Goal: Task Accomplishment & Management: Complete application form

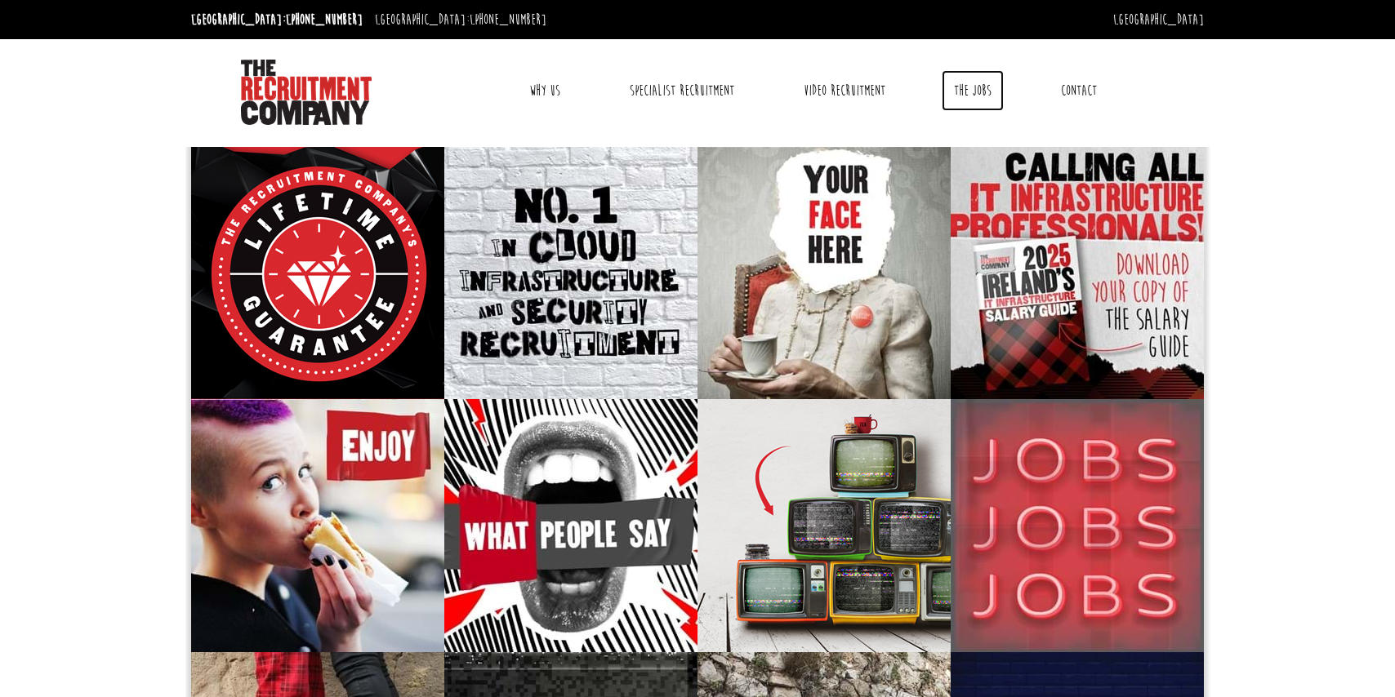
click at [974, 87] on link "The Jobs" at bounding box center [973, 90] width 62 height 41
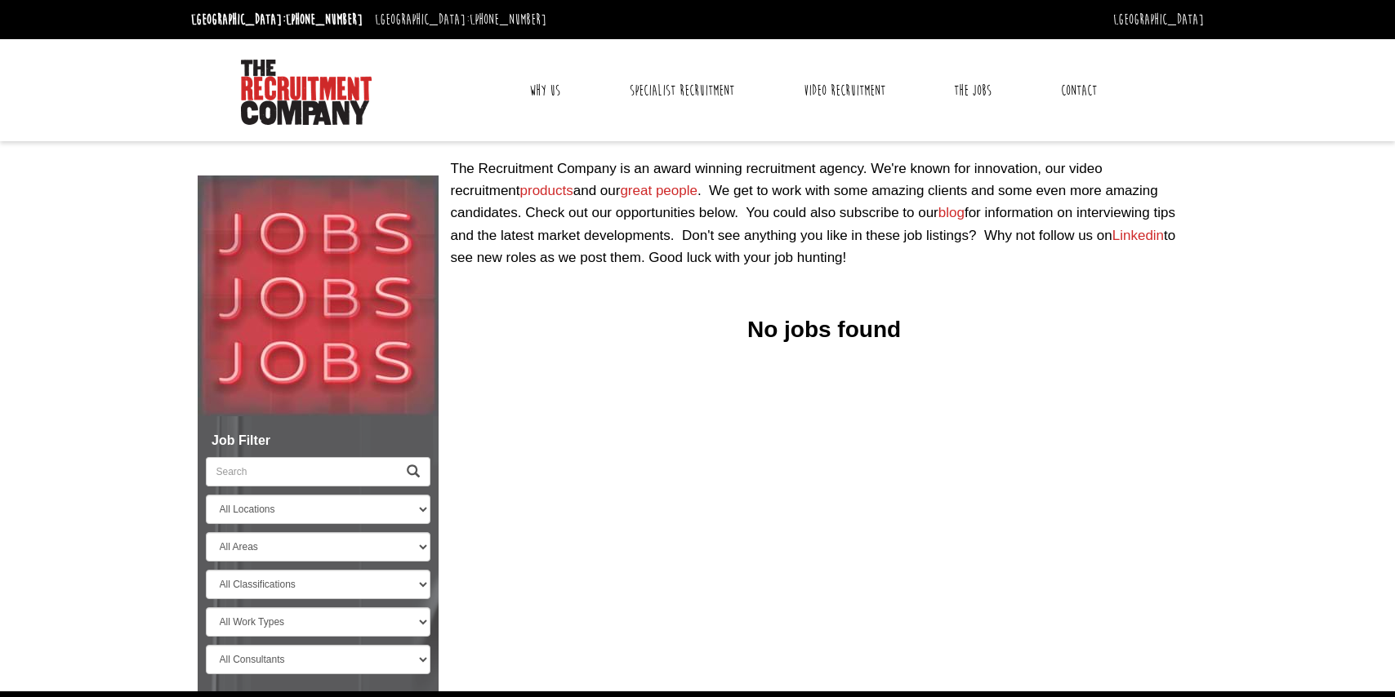
select select "[GEOGRAPHIC_DATA]"
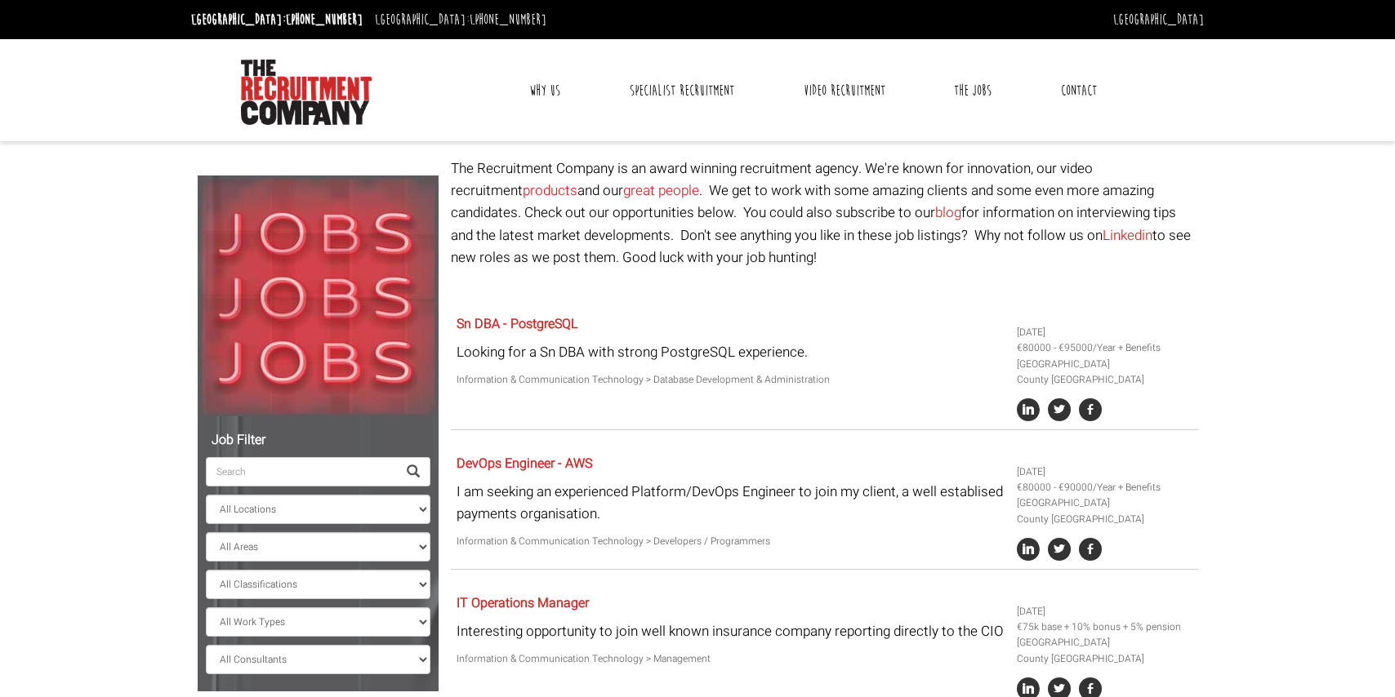
click at [1084, 87] on link "Contact" at bounding box center [1079, 90] width 60 height 41
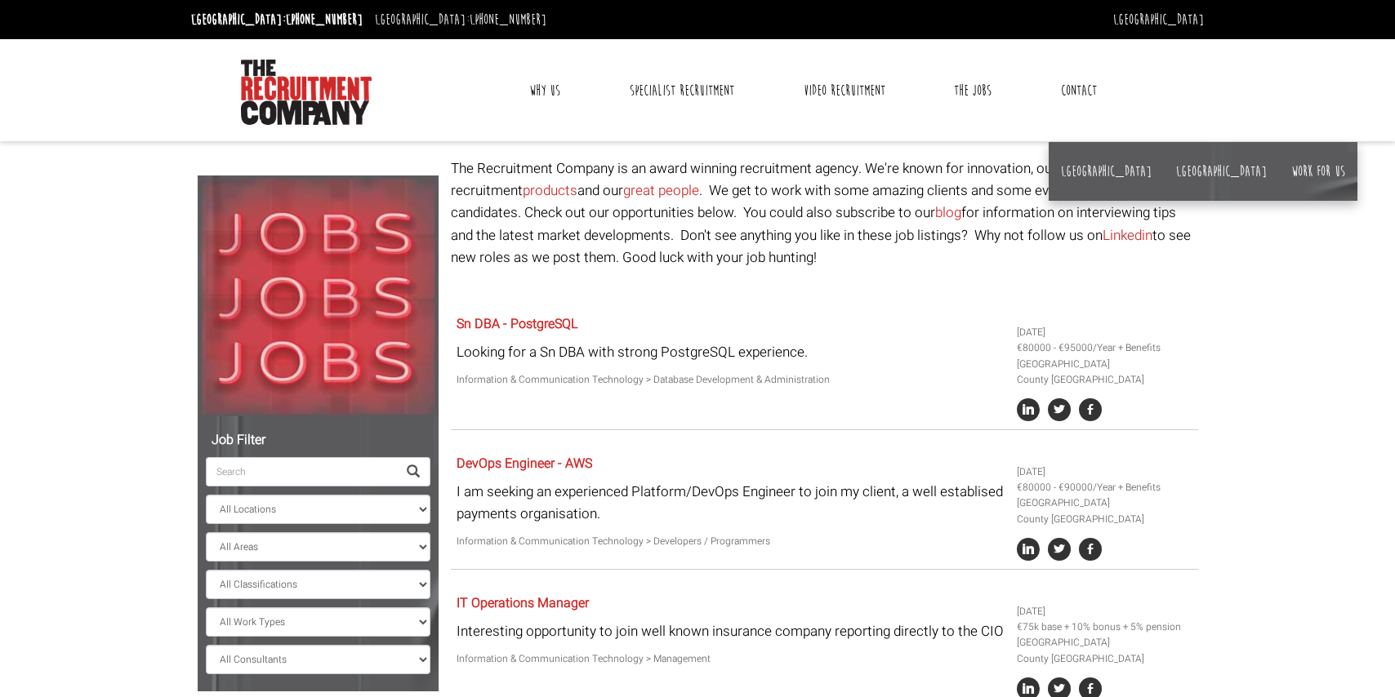
click at [1074, 92] on link "Contact" at bounding box center [1079, 90] width 60 height 41
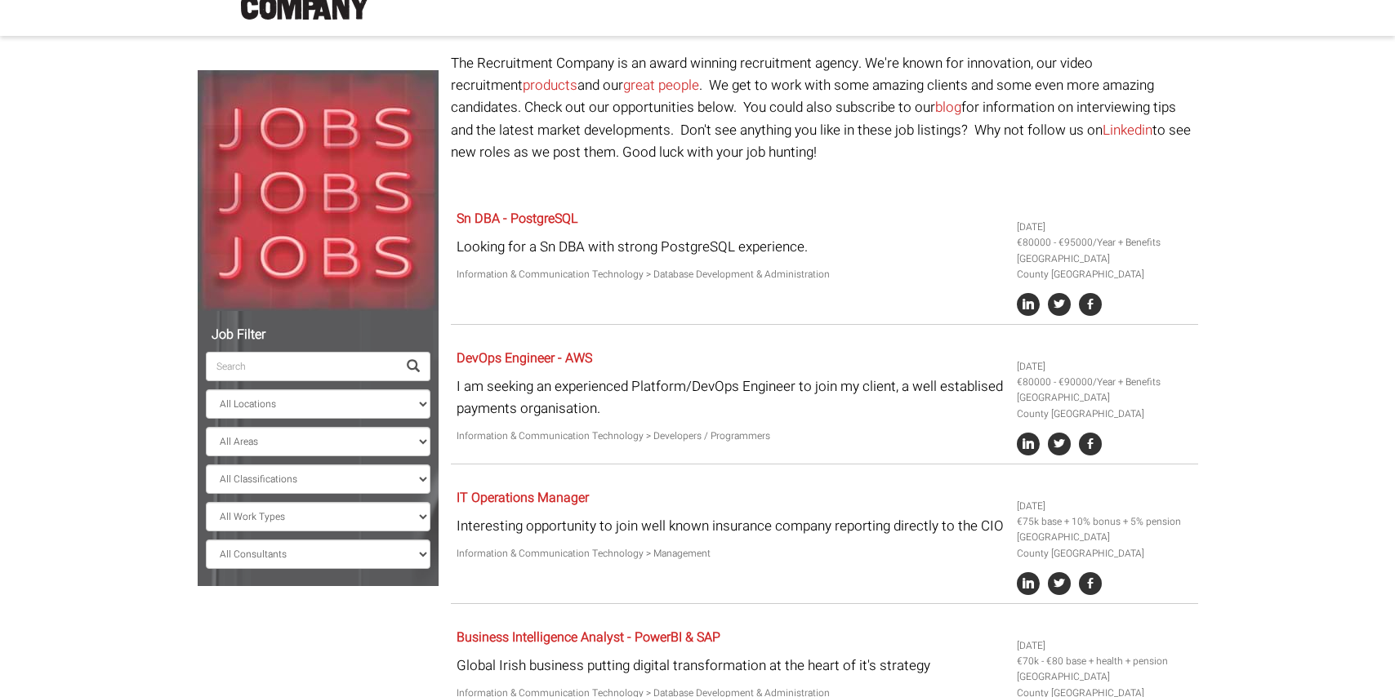
scroll to position [261, 0]
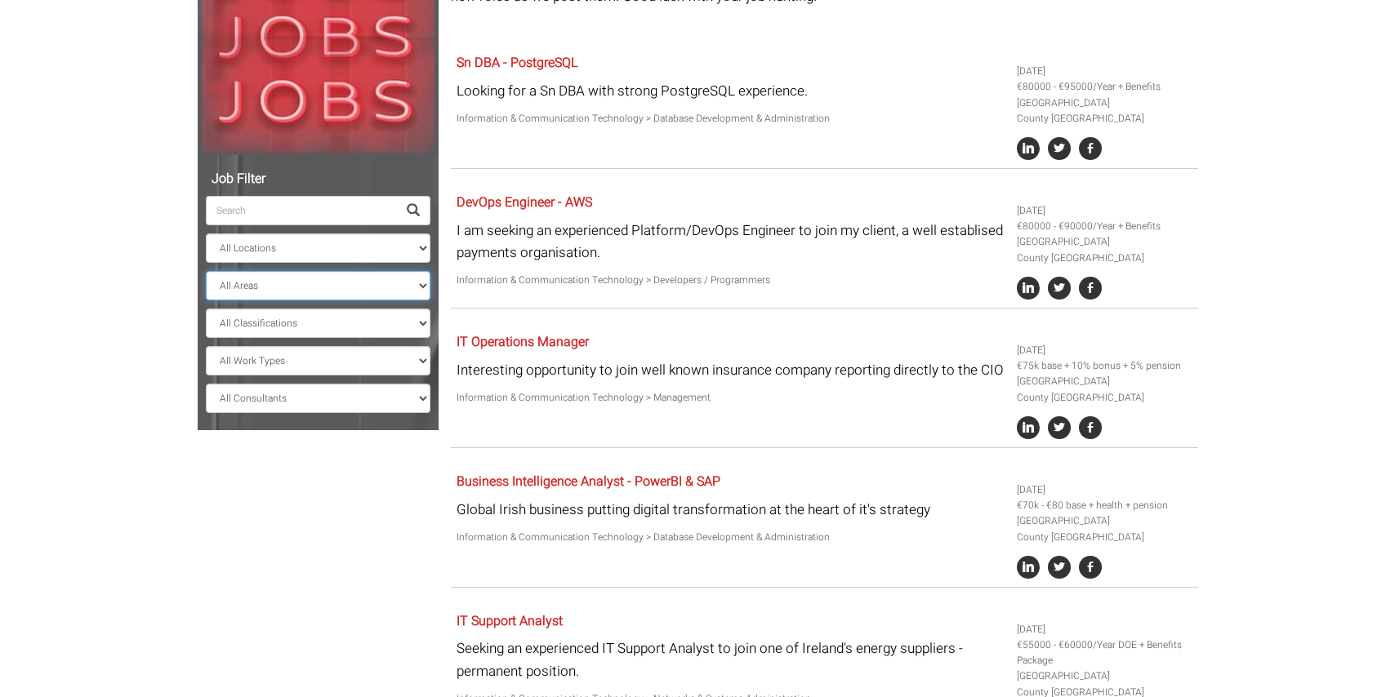
click at [327, 278] on select "All Areas County [GEOGRAPHIC_DATA]" at bounding box center [318, 285] width 225 height 29
click at [316, 315] on select "All Classifications Banking & Financial Services Information & Communication Te…" at bounding box center [318, 323] width 225 height 29
click at [414, 206] on span at bounding box center [413, 210] width 13 height 13
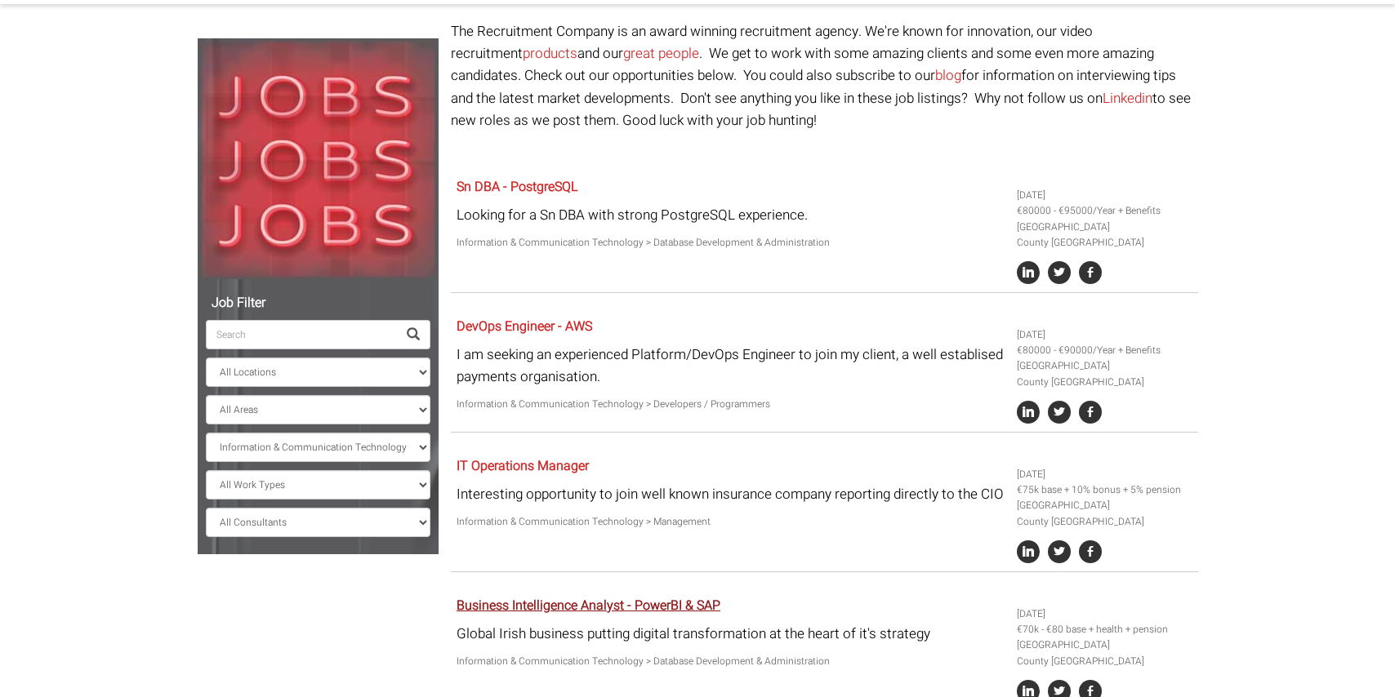
scroll to position [123, 0]
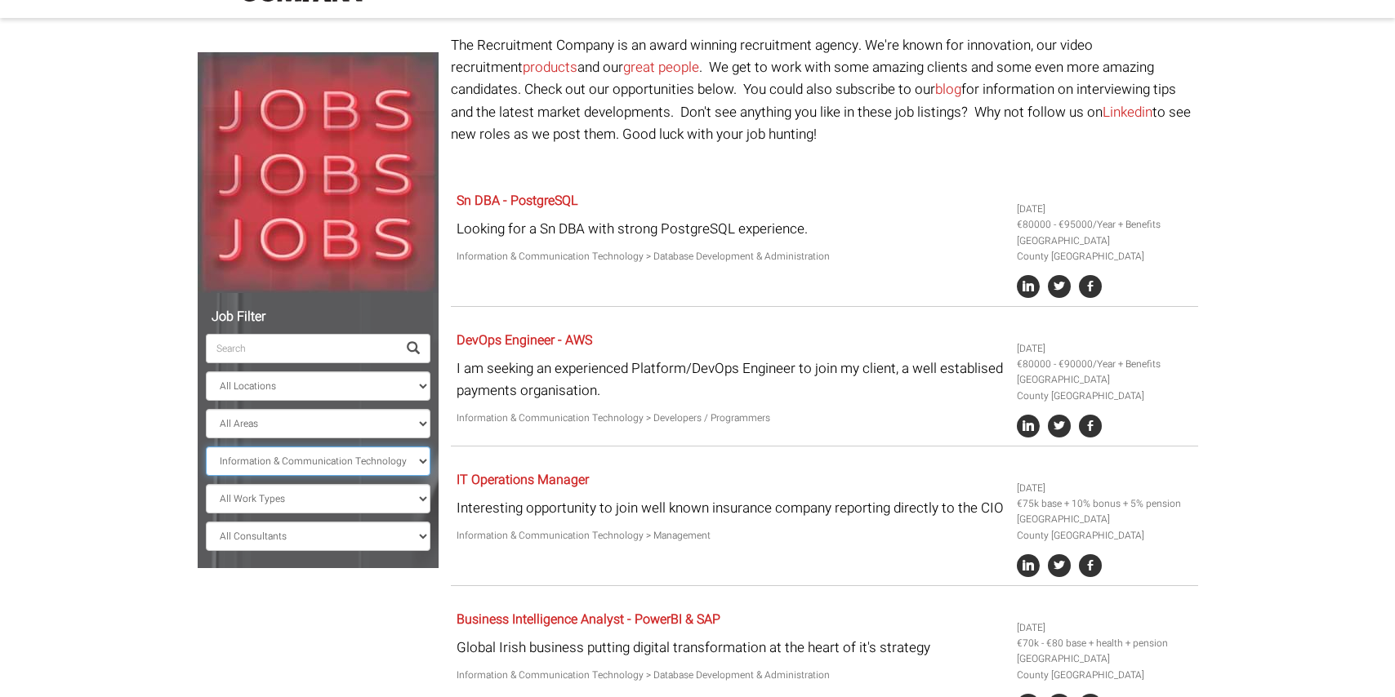
click at [342, 465] on select "All Classifications Banking & Financial Services Information & Communication Te…" at bounding box center [318, 461] width 225 height 29
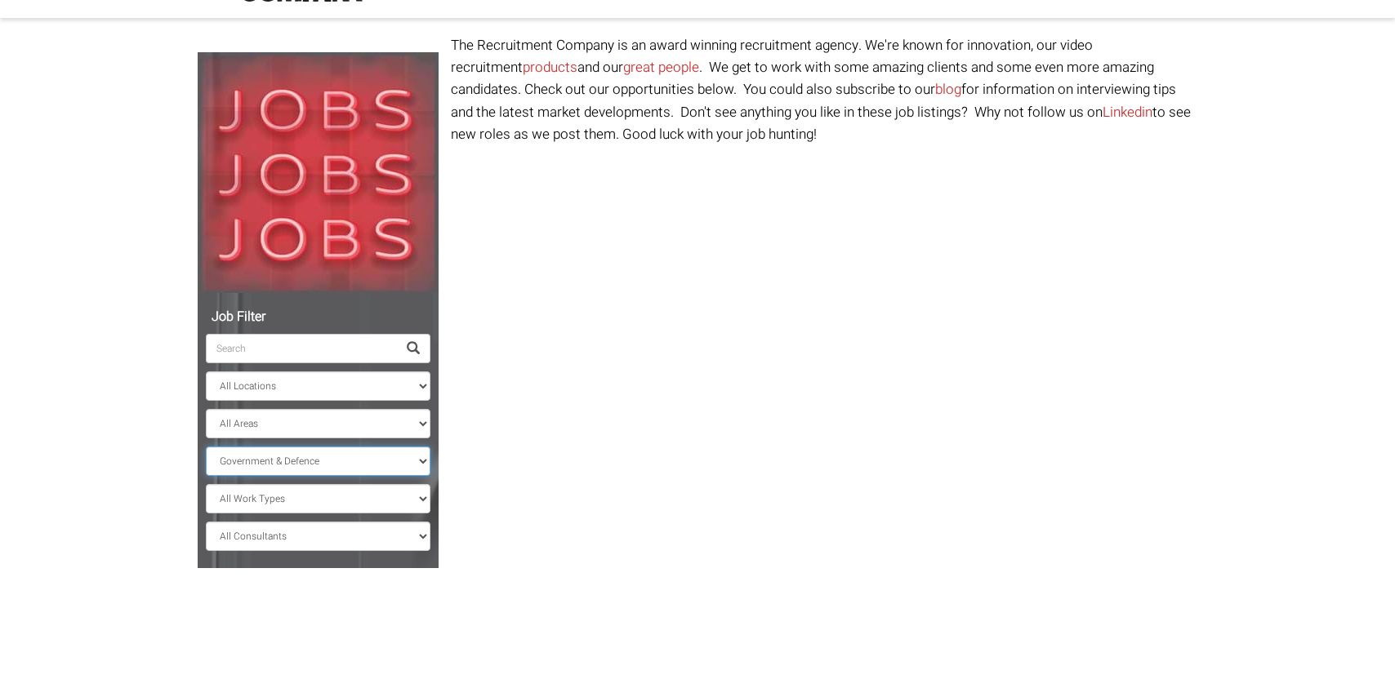
scroll to position [41, 0]
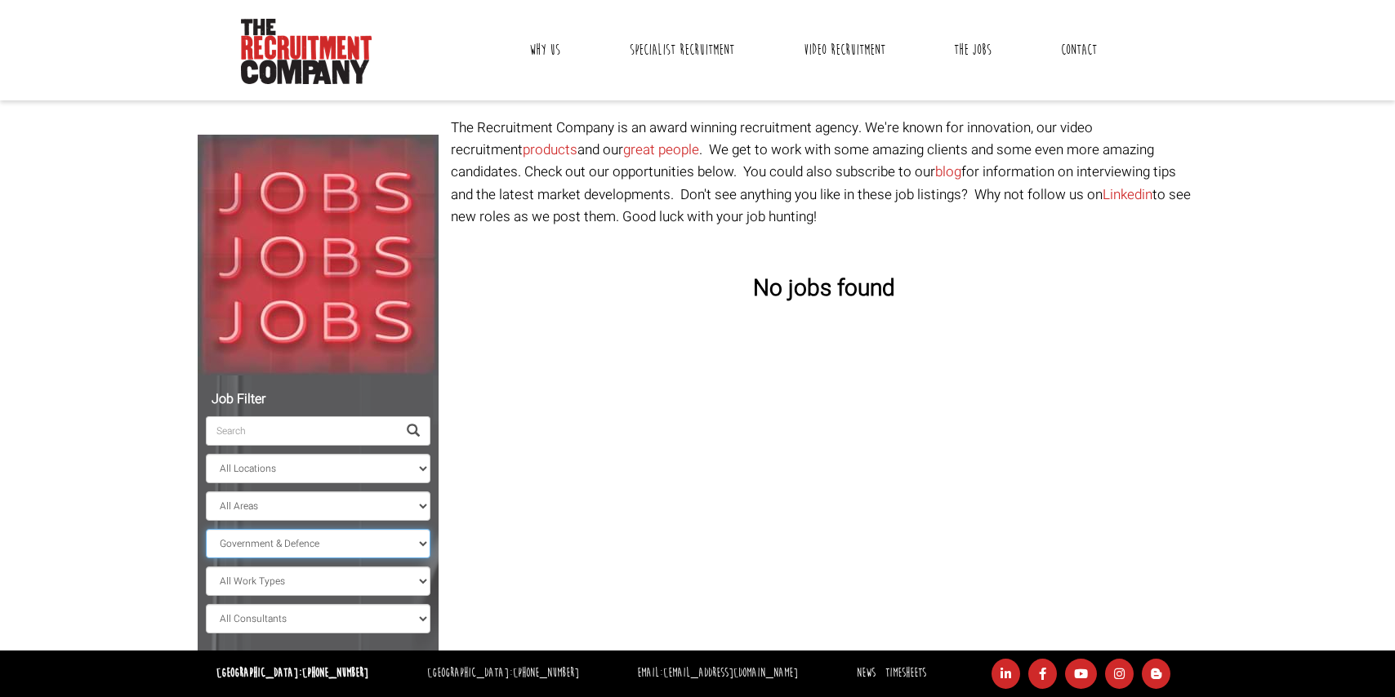
click at [364, 550] on select "All Classifications Banking & Financial Services Information & Communication Te…" at bounding box center [318, 543] width 225 height 29
select select "Design & Architecture"
click at [381, 544] on select "All Classifications Banking & Financial Services Information & Communication Te…" at bounding box center [318, 543] width 225 height 29
select select
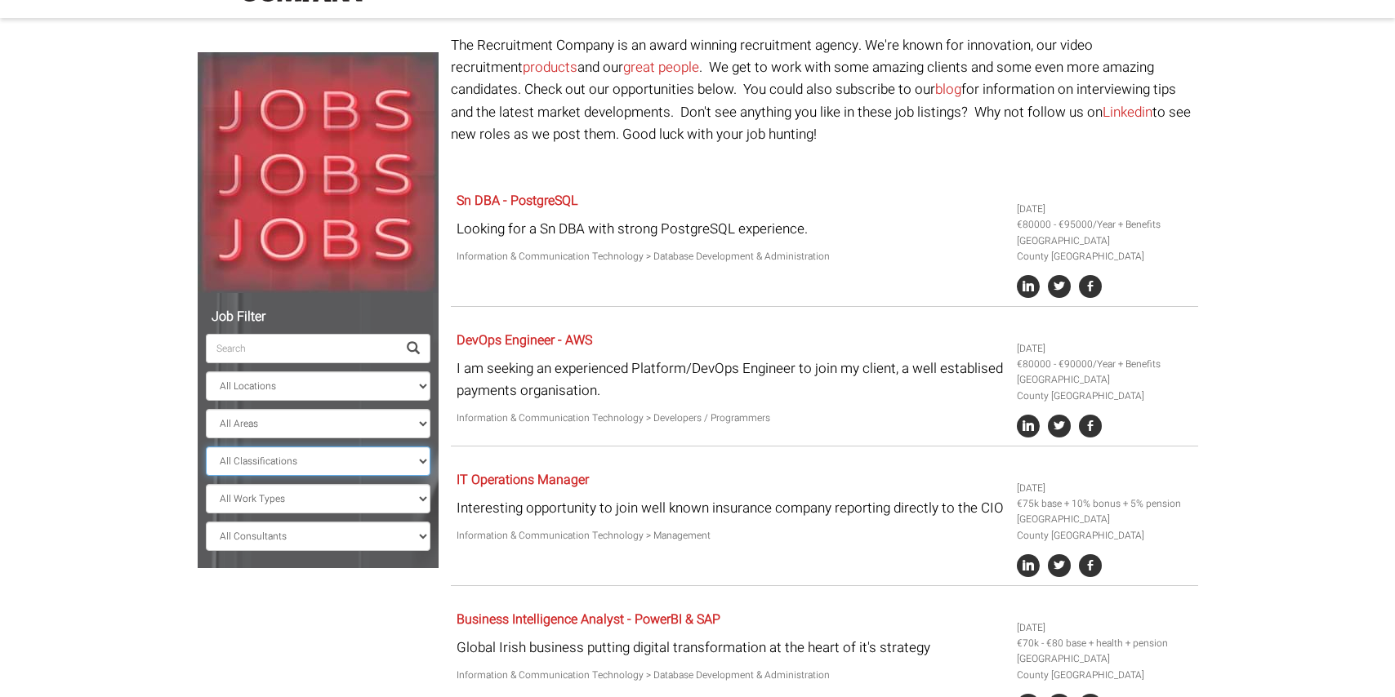
scroll to position [138, 0]
